Goal: Task Accomplishment & Management: Use online tool/utility

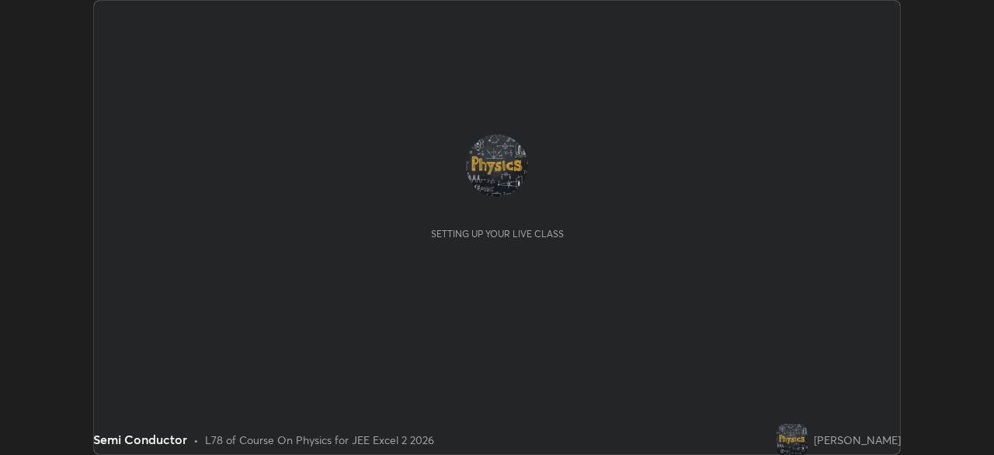
scroll to position [455, 994]
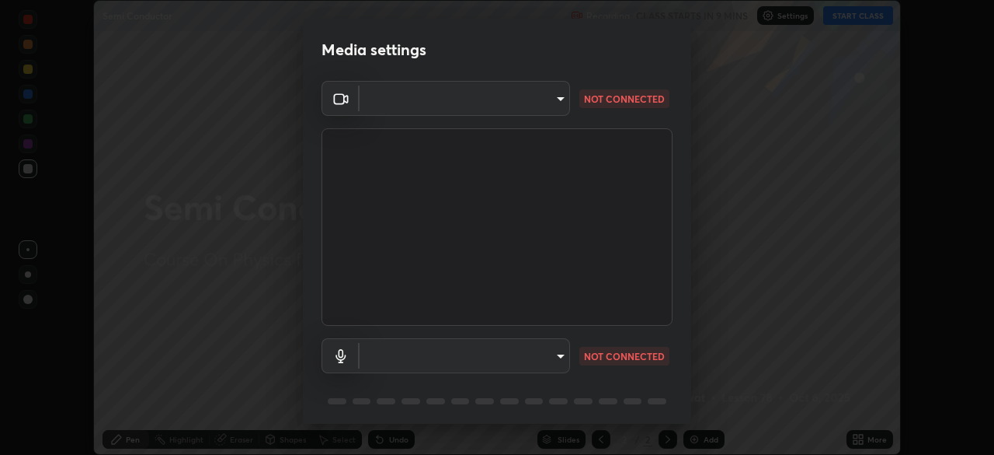
type input "b0dbb3b92abe51c0a200421dabcc31d5eeb9cbda50854e8bbcee9f88c8f391b2"
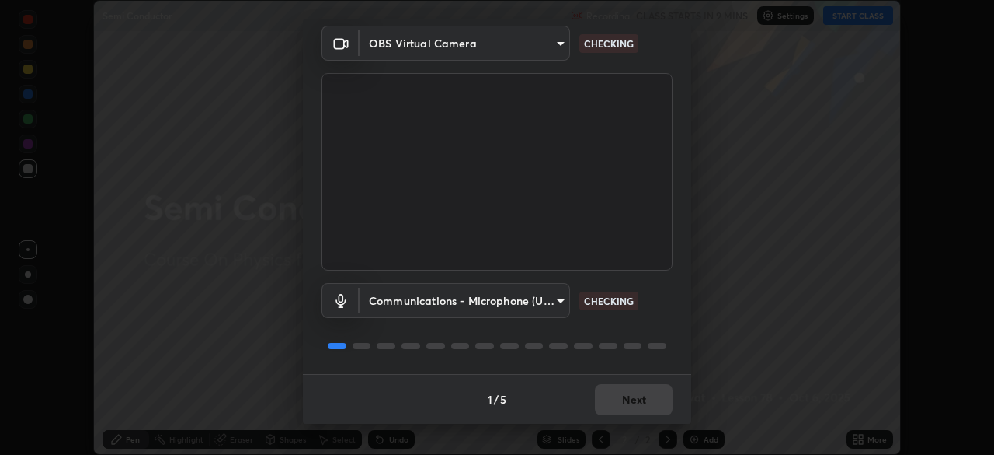
click at [526, 296] on body "Erase all Semi Conductor Recording CLASS STARTS IN 9 MINS Settings START CLASS …" at bounding box center [497, 227] width 994 height 455
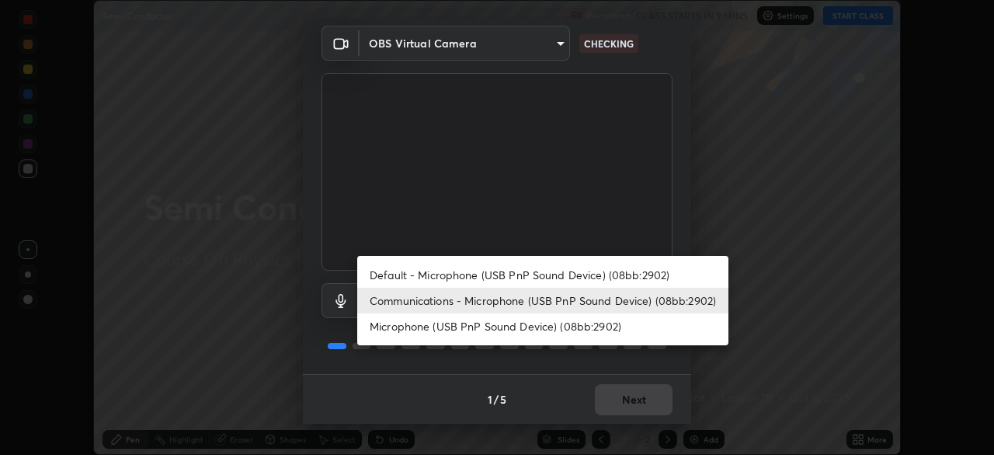
click at [523, 325] on li "Microphone (USB PnP Sound Device) (08bb:2902)" at bounding box center [542, 326] width 371 height 26
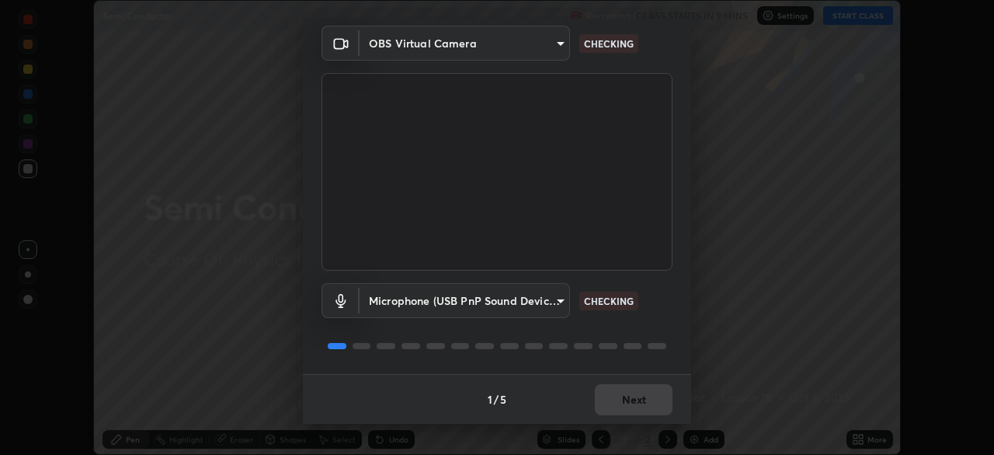
click at [519, 308] on body "Erase all Semi Conductor Recording CLASS STARTS IN 9 MINS Settings START CLASS …" at bounding box center [497, 227] width 994 height 455
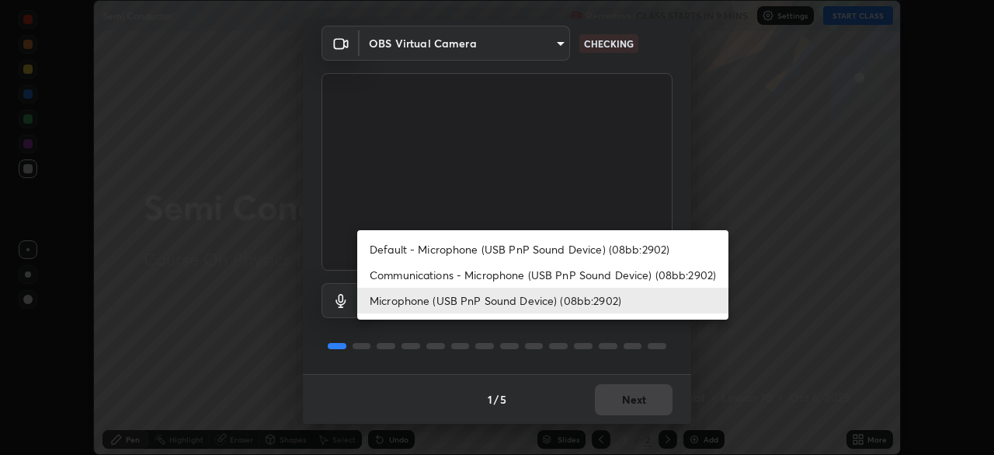
click at [535, 273] on li "Communications - Microphone (USB PnP Sound Device) (08bb:2902)" at bounding box center [542, 275] width 371 height 26
type input "communications"
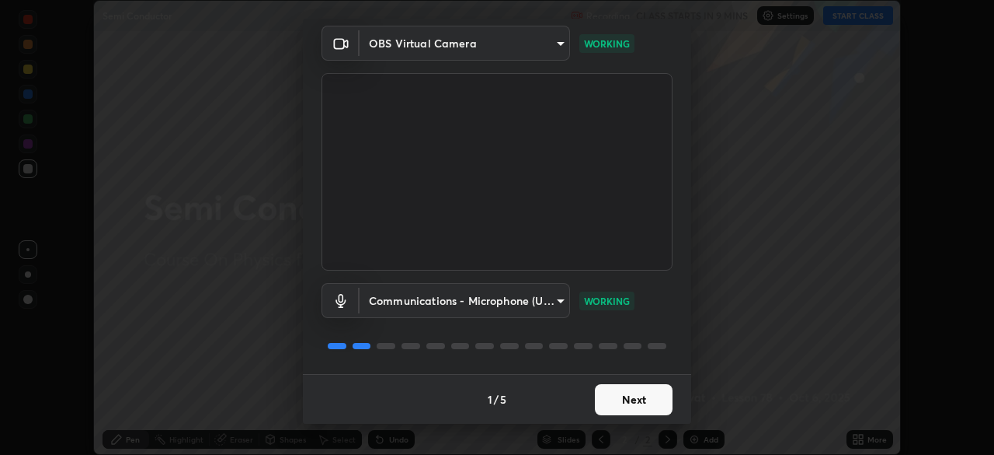
click at [639, 398] on button "Next" at bounding box center [634, 399] width 78 height 31
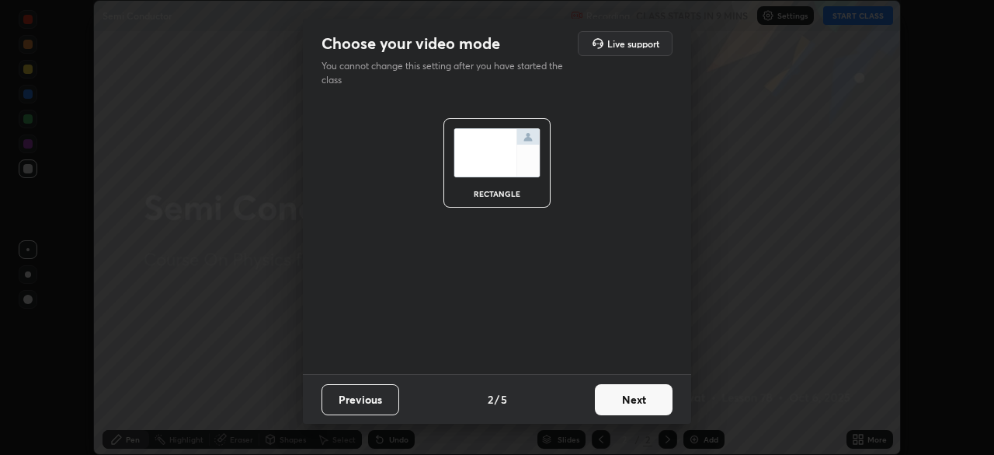
scroll to position [0, 0]
click at [636, 399] on button "Next" at bounding box center [634, 399] width 78 height 31
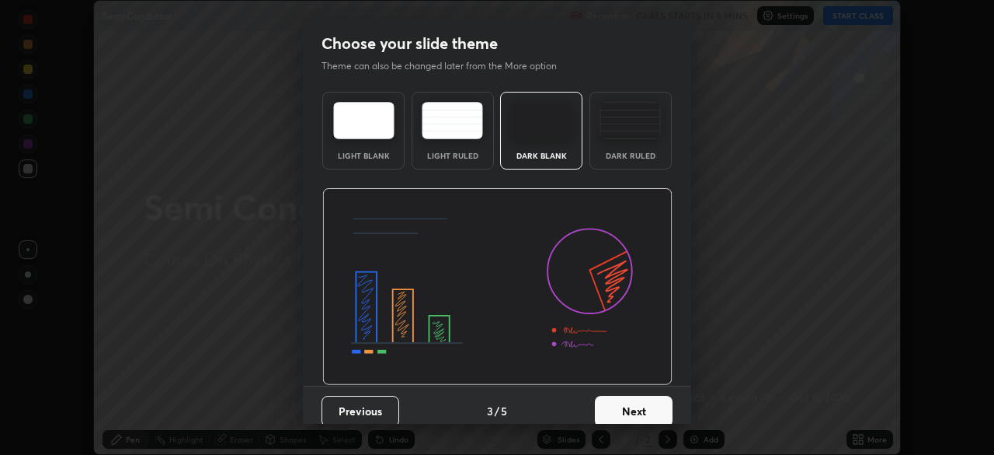
click at [646, 399] on button "Next" at bounding box center [634, 410] width 78 height 31
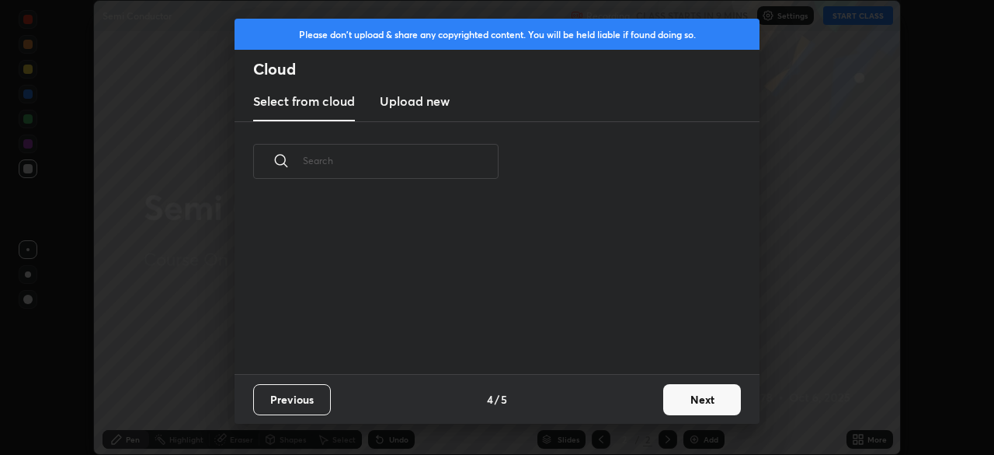
click at [682, 396] on button "Next" at bounding box center [703, 399] width 78 height 31
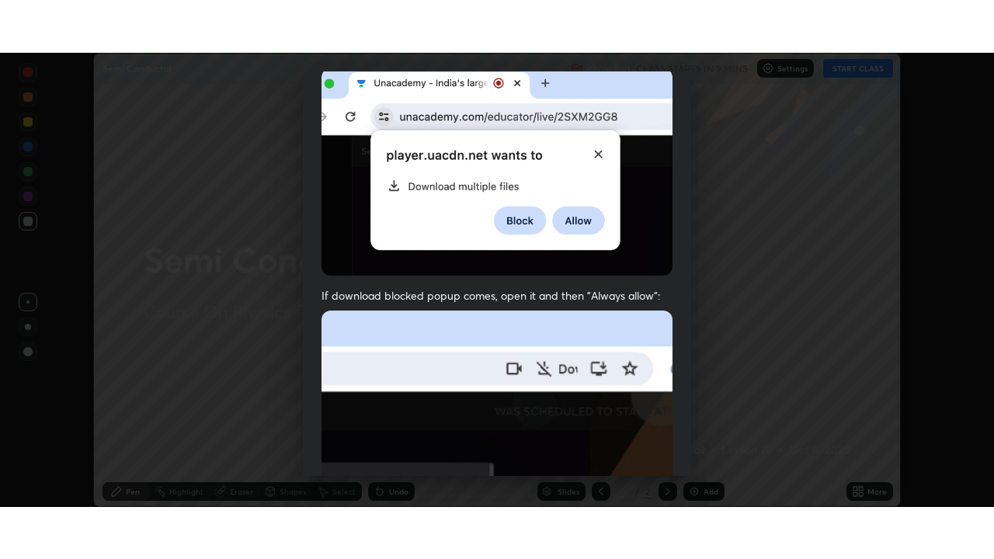
scroll to position [372, 0]
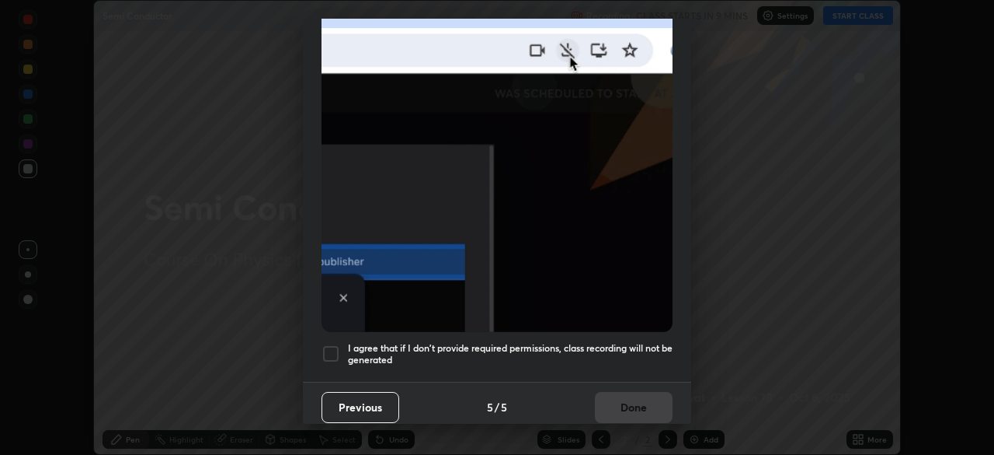
click at [535, 345] on h5 "I agree that if I don't provide required permissions, class recording will not …" at bounding box center [510, 354] width 325 height 24
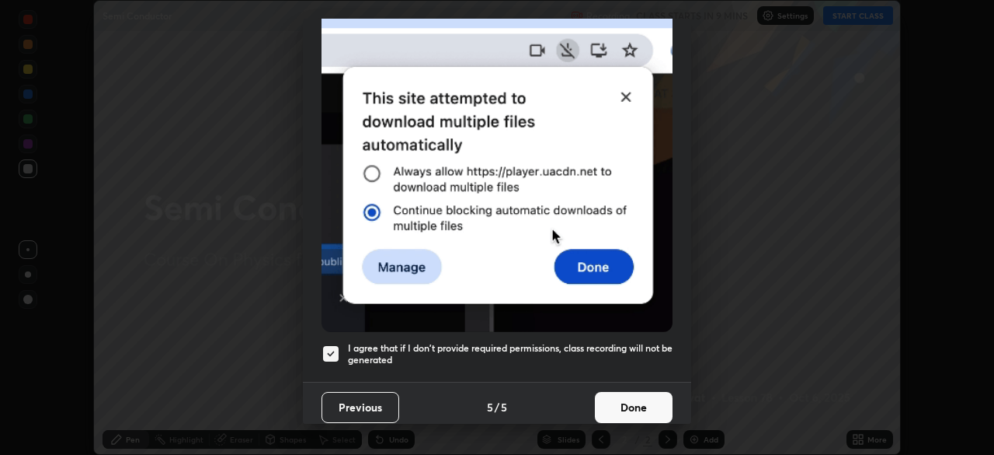
click at [636, 395] on button "Done" at bounding box center [634, 407] width 78 height 31
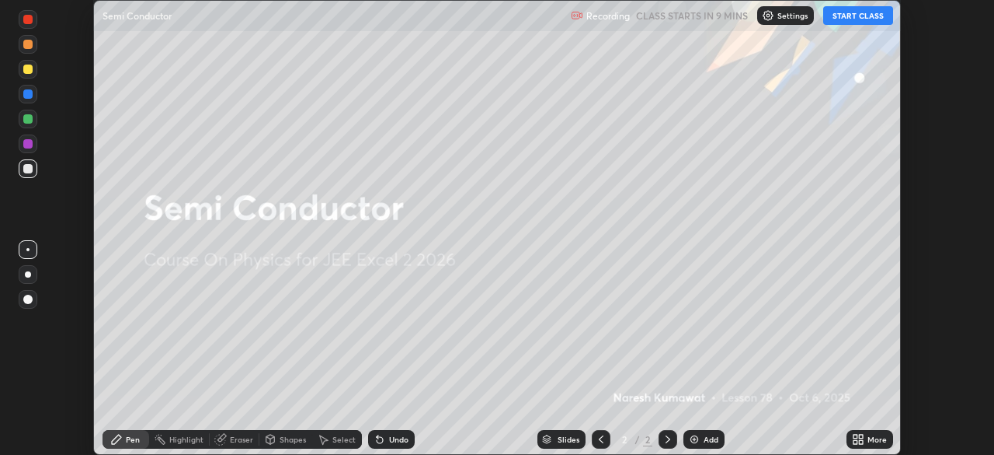
click at [699, 437] on img at bounding box center [694, 439] width 12 height 12
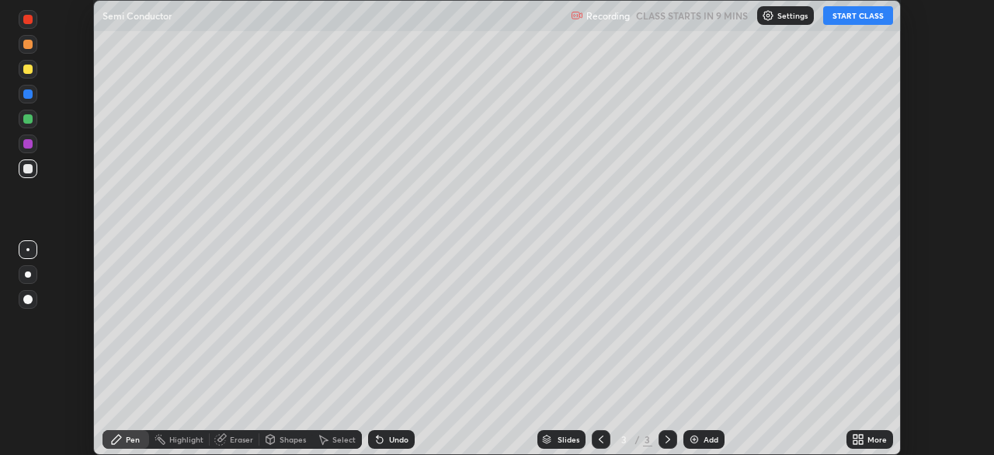
click at [873, 433] on div "More" at bounding box center [870, 439] width 47 height 19
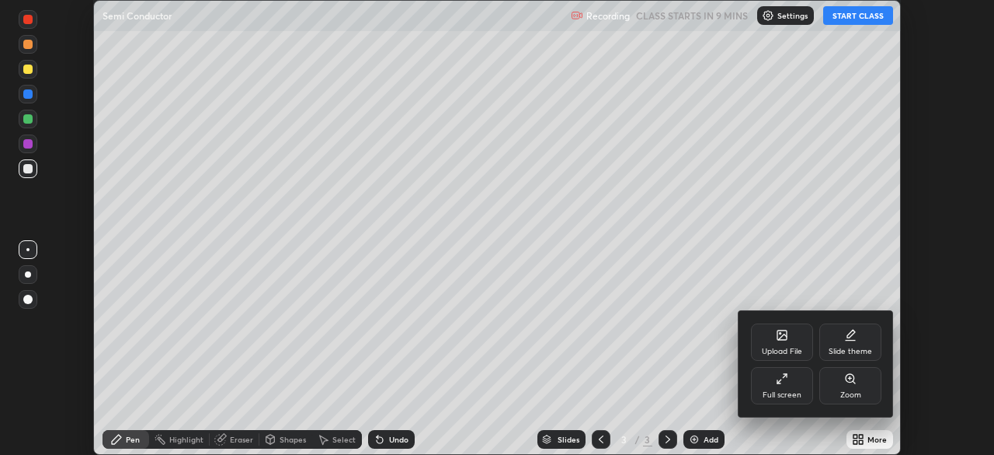
click at [772, 393] on div "Full screen" at bounding box center [782, 395] width 39 height 8
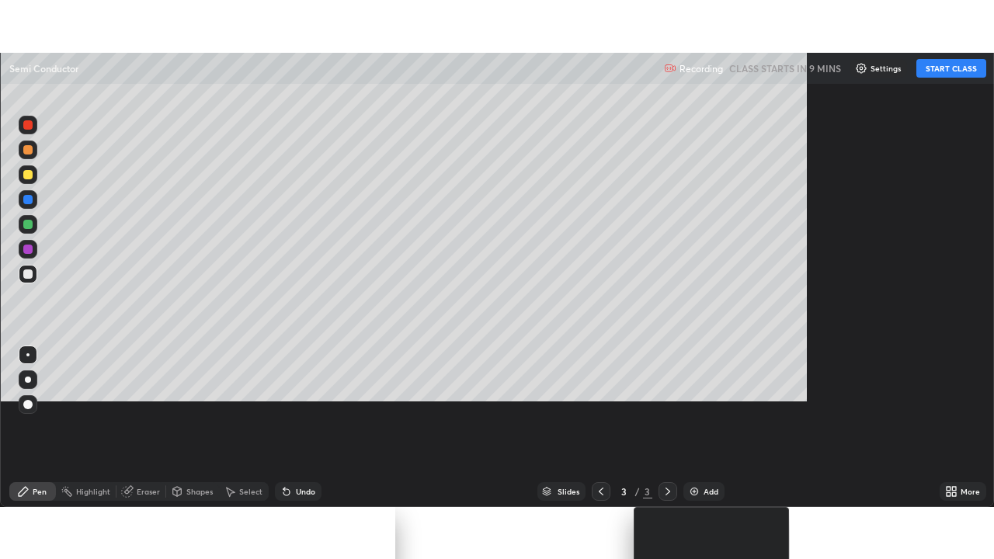
scroll to position [559, 994]
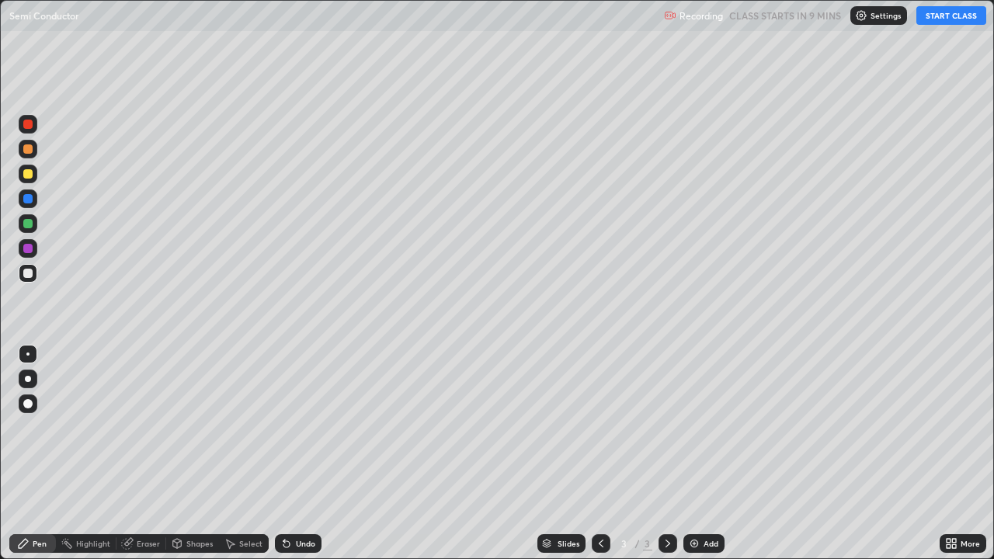
click at [935, 17] on button "START CLASS" at bounding box center [952, 15] width 70 height 19
